Goal: Navigation & Orientation: Go to known website

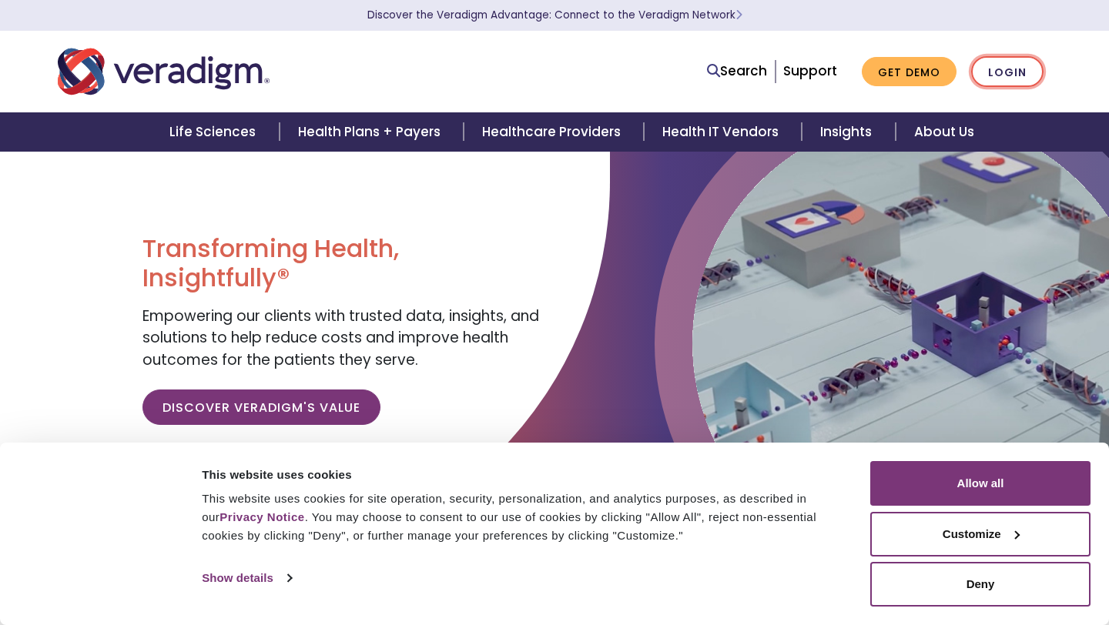
click at [1037, 70] on link "Login" at bounding box center [1007, 72] width 72 height 32
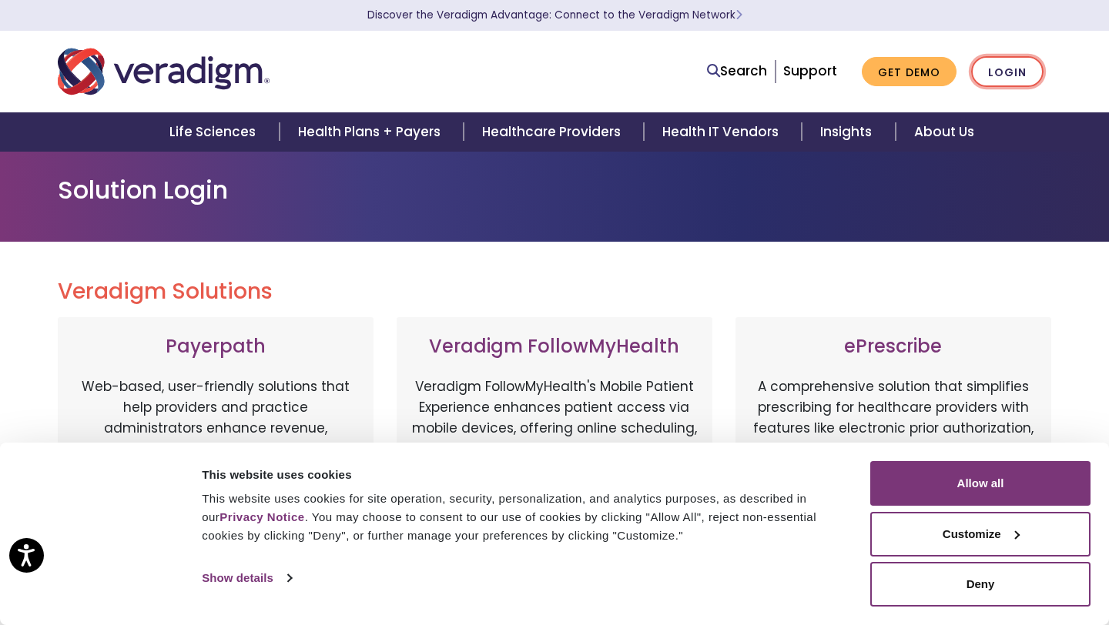
click at [998, 67] on link "Login" at bounding box center [1007, 72] width 72 height 32
